Goal: Task Accomplishment & Management: Complete application form

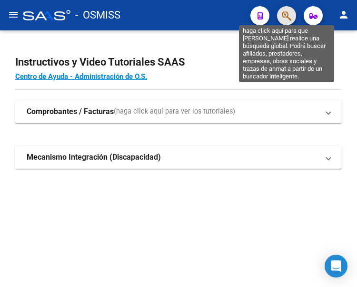
click at [287, 20] on icon "button" at bounding box center [287, 15] width 10 height 11
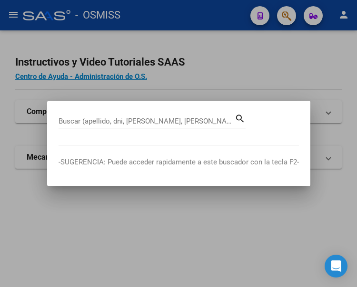
click at [170, 117] on div "Buscar (apellido, dni, [PERSON_NAME], [PERSON_NAME], cuit, obra social)" at bounding box center [147, 121] width 176 height 14
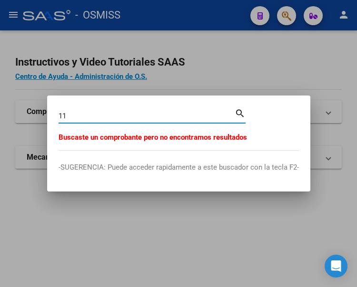
type input "1"
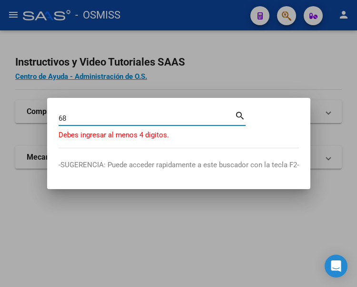
type input "6"
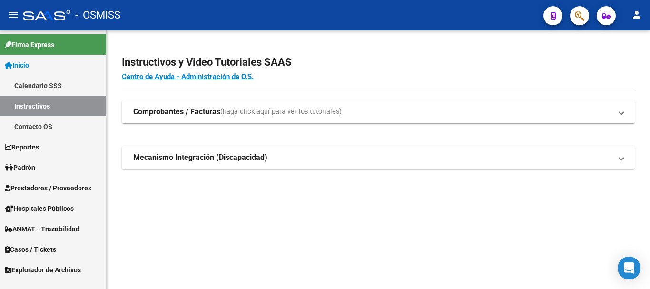
click at [55, 190] on span "Prestadores / Proveedores" at bounding box center [48, 188] width 87 height 10
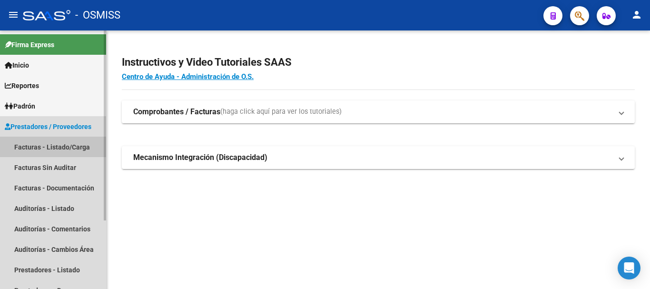
click at [51, 148] on link "Facturas - Listado/Carga" at bounding box center [53, 147] width 106 height 20
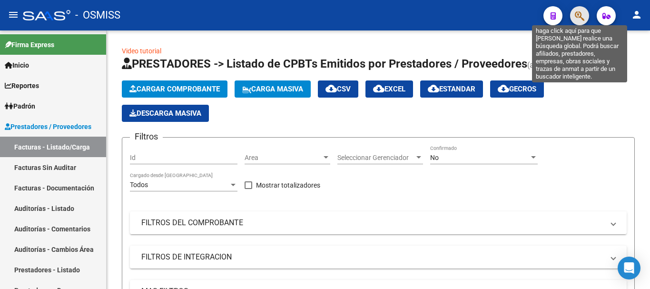
click at [584, 14] on icon "button" at bounding box center [580, 15] width 10 height 11
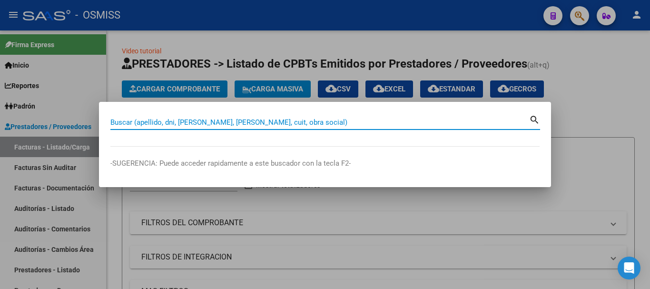
click at [286, 120] on input "Buscar (apellido, dni, [PERSON_NAME], [PERSON_NAME], cuit, obra social)" at bounding box center [319, 122] width 419 height 9
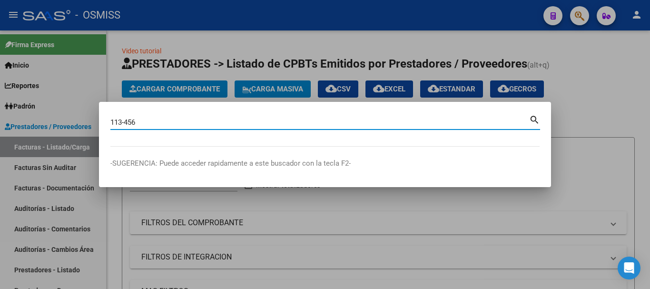
type input "113-456"
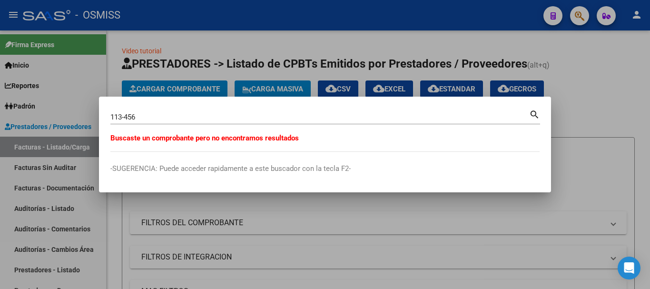
click at [352, 51] on div at bounding box center [325, 144] width 650 height 289
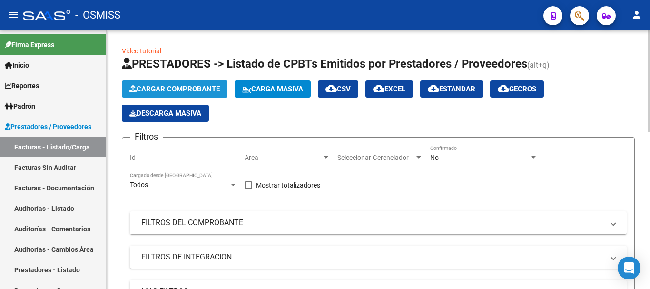
click at [196, 87] on span "Cargar Comprobante" at bounding box center [174, 89] width 90 height 9
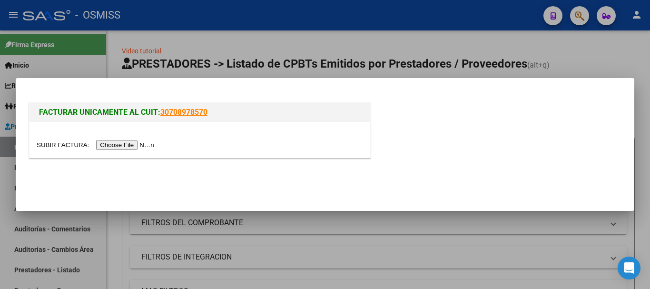
click at [148, 145] on input "file" at bounding box center [97, 145] width 120 height 10
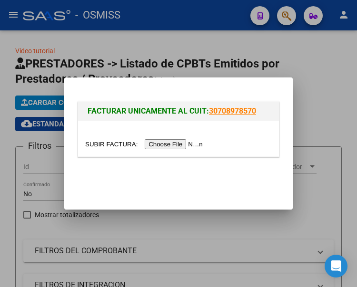
click at [176, 145] on input "file" at bounding box center [145, 144] width 120 height 10
